Goal: Information Seeking & Learning: Learn about a topic

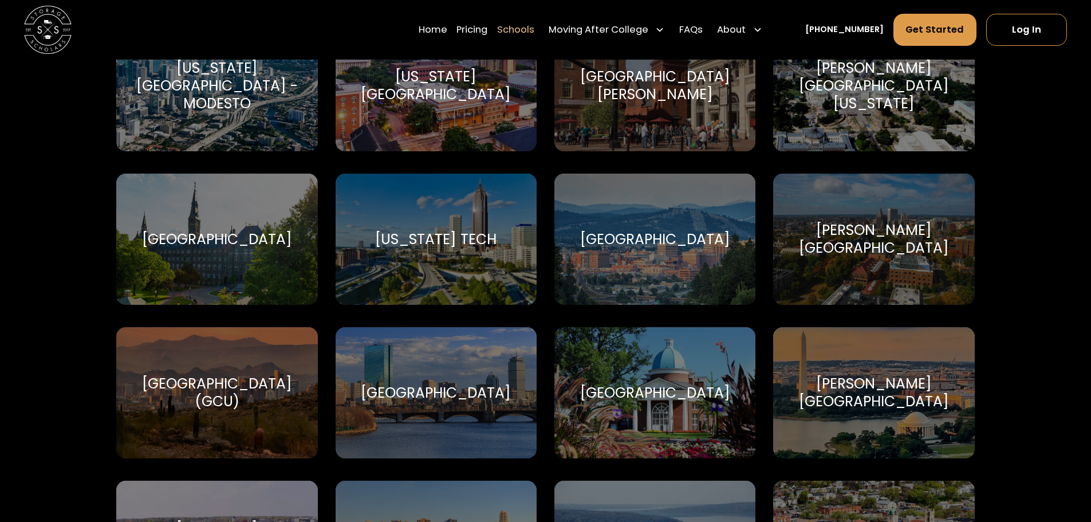
scroll to position [2275, 0]
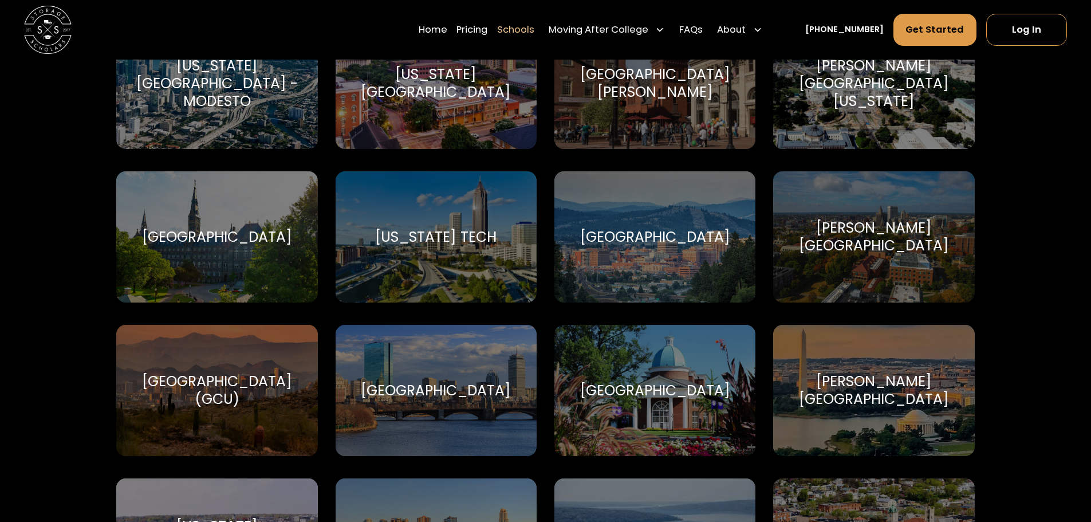
click at [48, 466] on div "Select your service Find Your School [PERSON_NAME][GEOGRAPHIC_DATA] [PERSON_NAM…" at bounding box center [545, 188] width 1091 height 4017
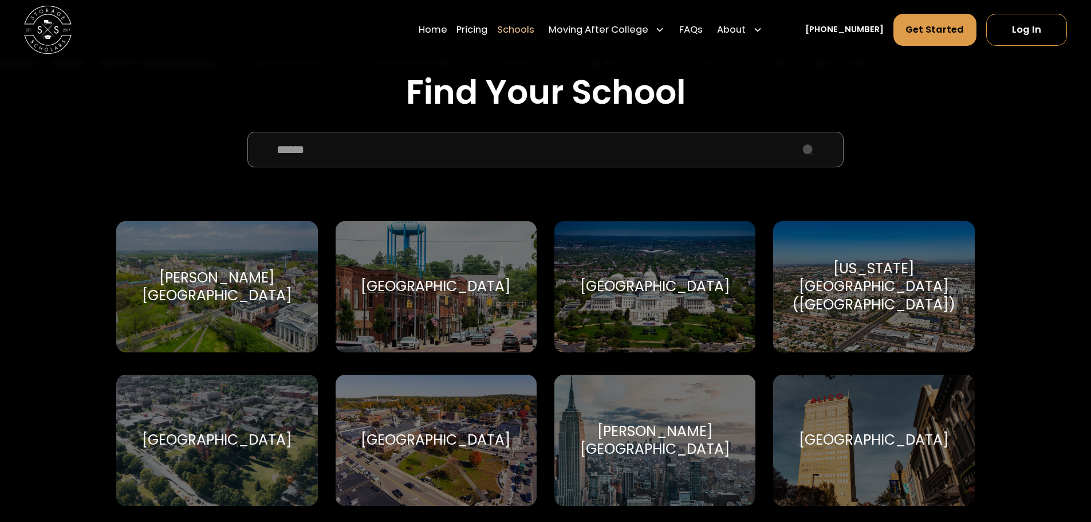
scroll to position [381, 0]
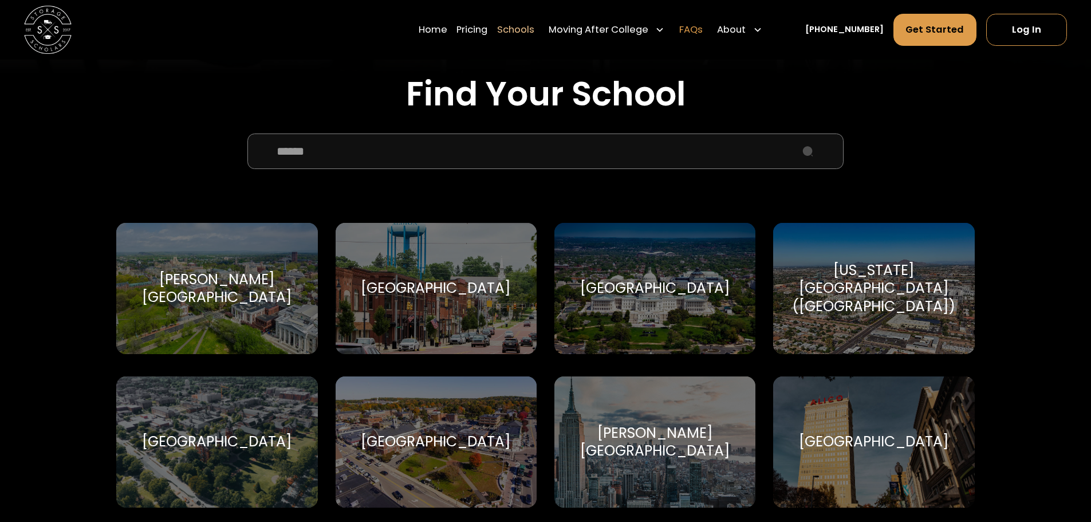
click at [703, 30] on link "FAQs" at bounding box center [690, 29] width 23 height 33
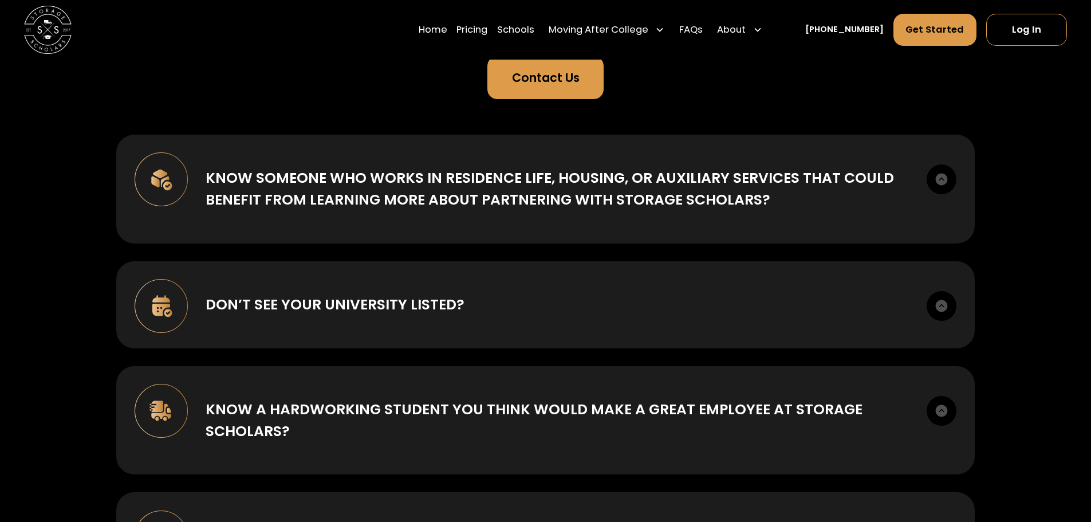
scroll to position [218, 0]
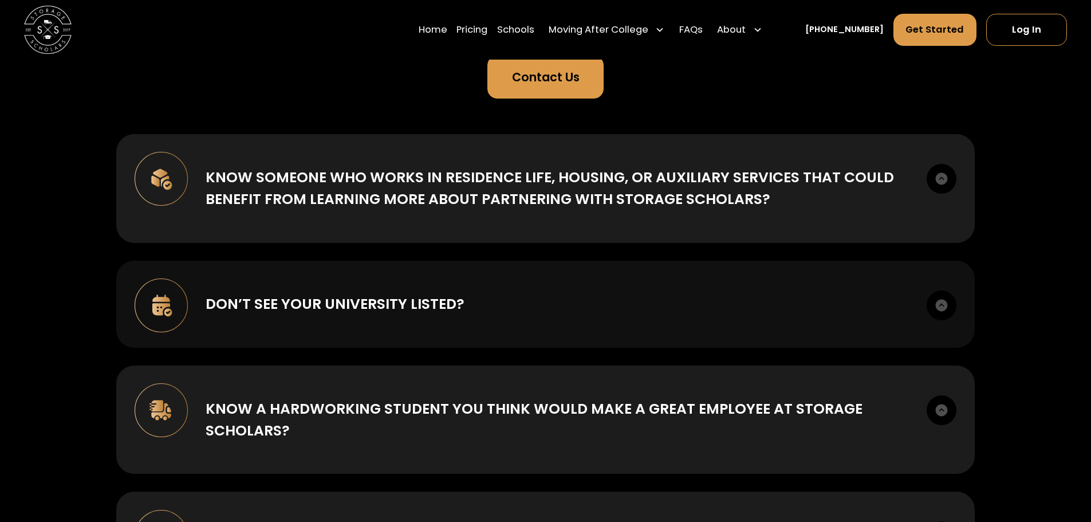
click at [169, 305] on img at bounding box center [162, 305] width 54 height 54
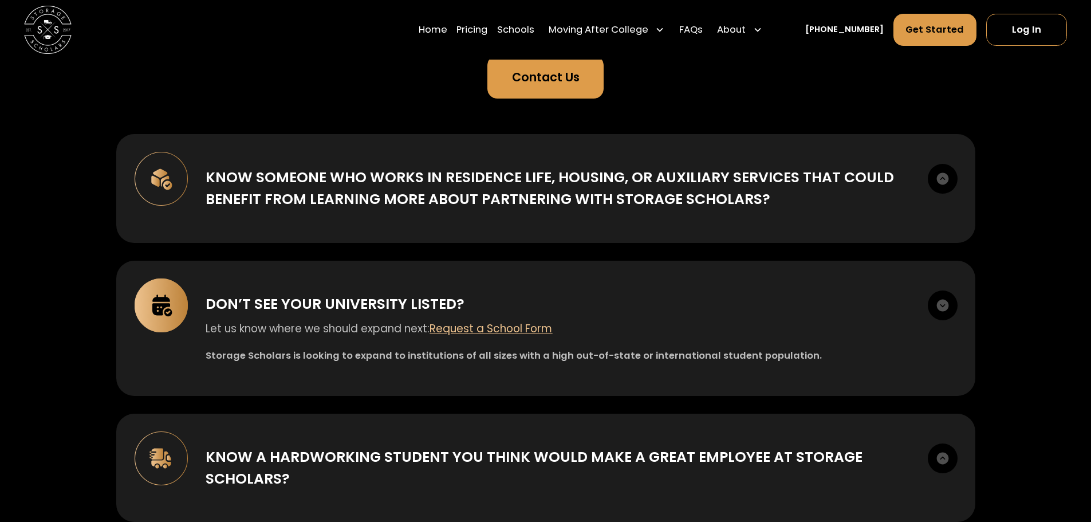
click at [52, 362] on div "Storage Scholars Asks Help us connect with students, schools and future employe…" at bounding box center [545, 419] width 1091 height 1154
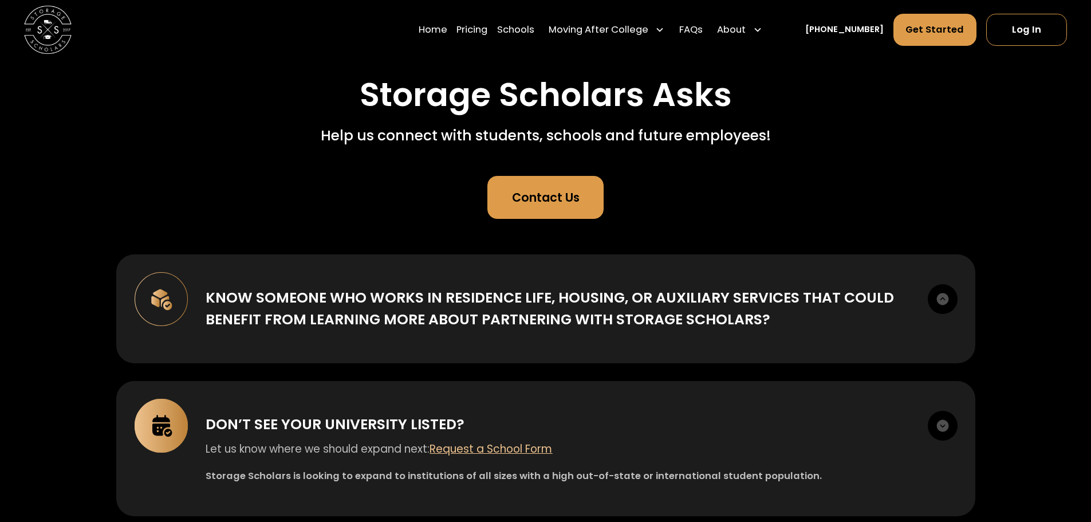
scroll to position [0, 0]
